Goal: Navigation & Orientation: Go to known website

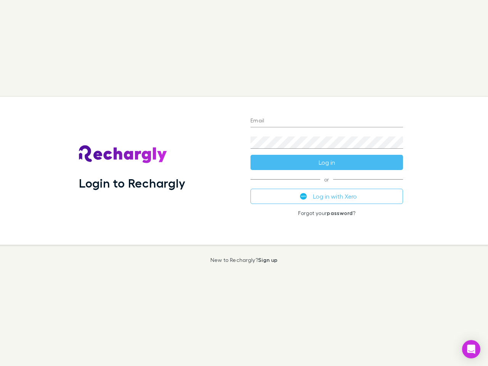
click at [244, 183] on div "Login to Rechargly" at bounding box center [158, 171] width 171 height 148
click at [327, 121] on input "Email" at bounding box center [326, 121] width 152 height 12
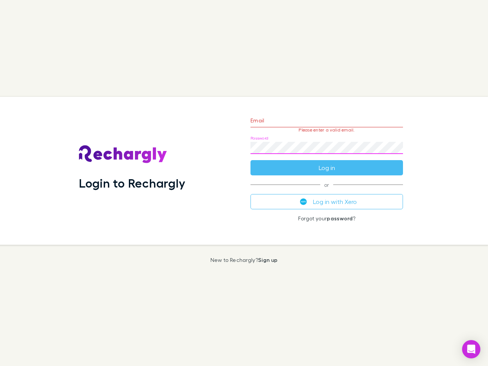
click at [327, 162] on form "Email Please enter a valid email. Password Log in" at bounding box center [326, 142] width 152 height 66
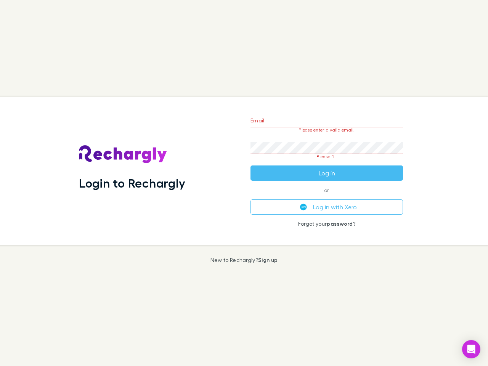
click at [327, 196] on div "Email Please enter a valid email. Password Please fill Log in or Log in with Xe…" at bounding box center [326, 171] width 165 height 148
click at [471, 349] on icon "Open Intercom Messenger" at bounding box center [471, 348] width 8 height 9
